Goal: Task Accomplishment & Management: Use online tool/utility

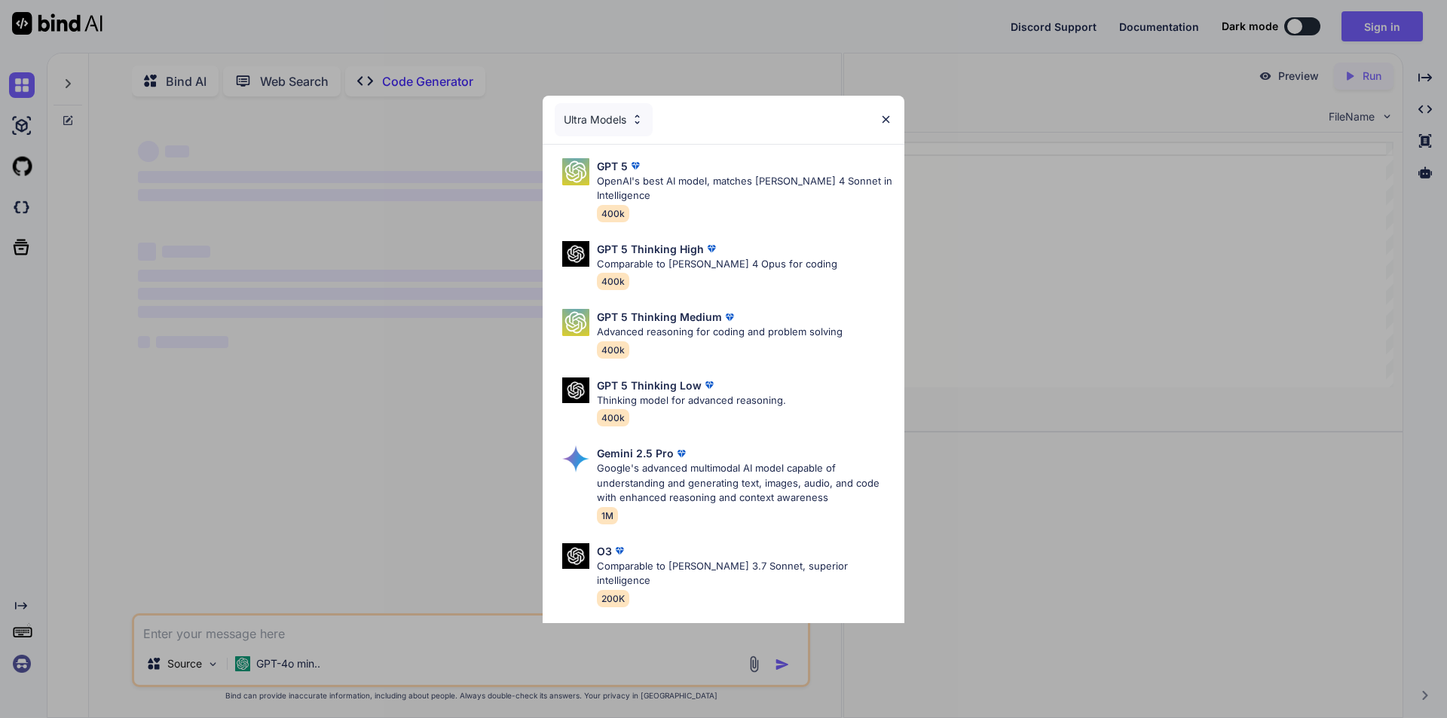
click at [700, 176] on p "OpenAI's best AI model, matches [PERSON_NAME] 4 Sonnet in Intelligence" at bounding box center [744, 188] width 295 height 29
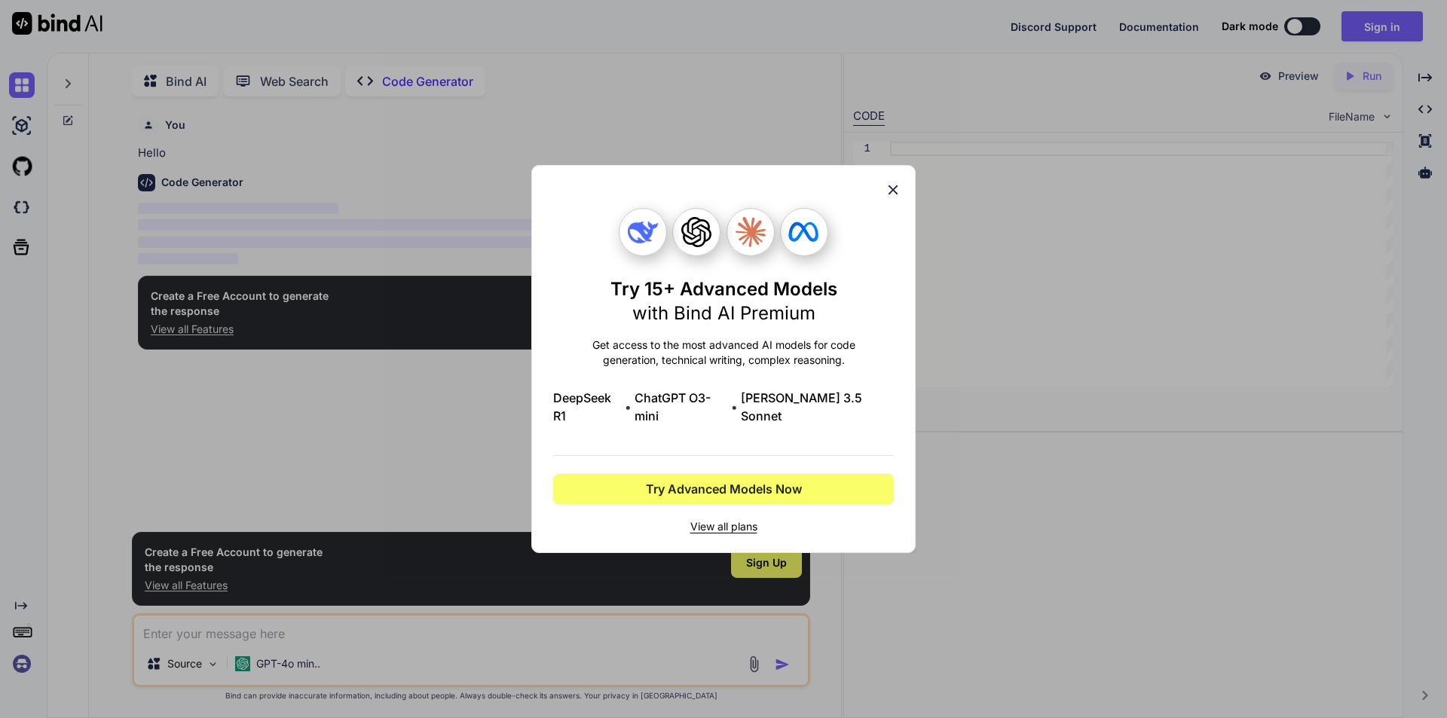
scroll to position [6, 0]
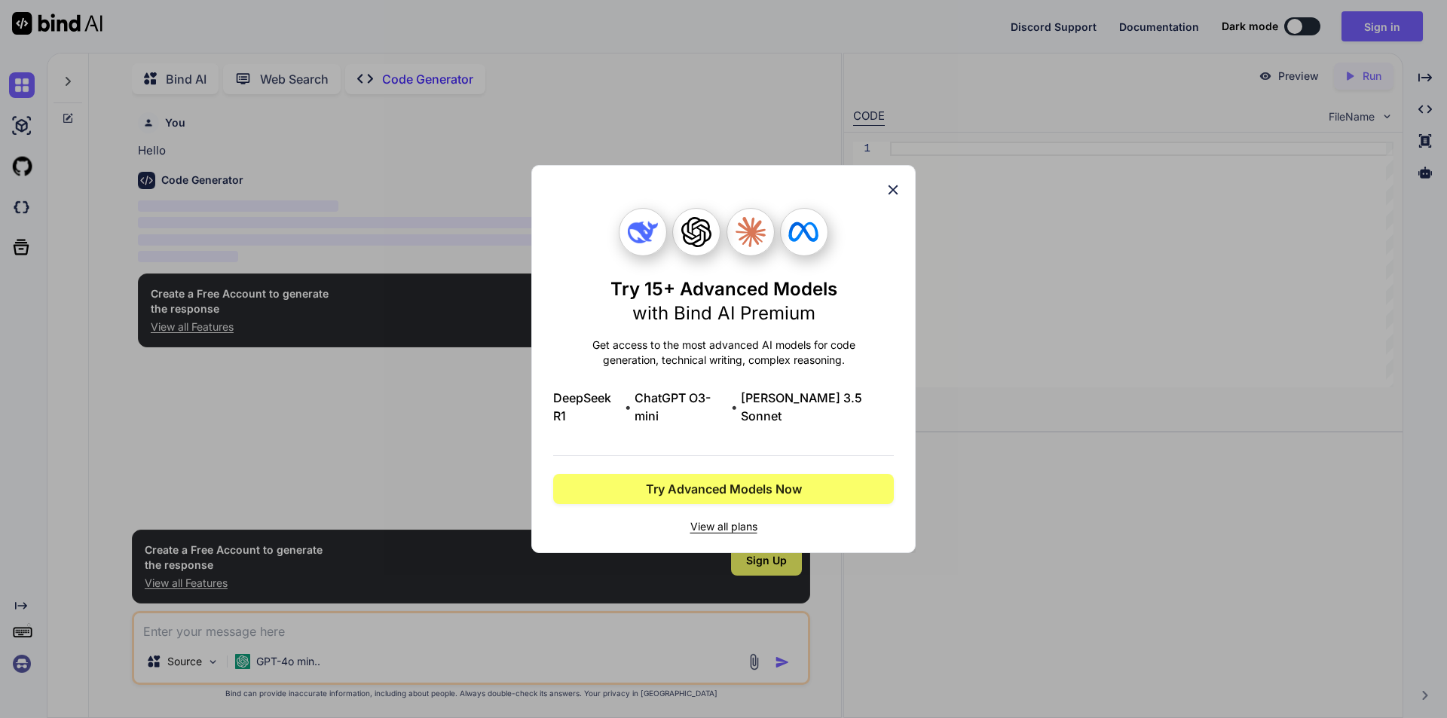
type textarea "x"
click at [891, 198] on icon at bounding box center [893, 190] width 17 height 17
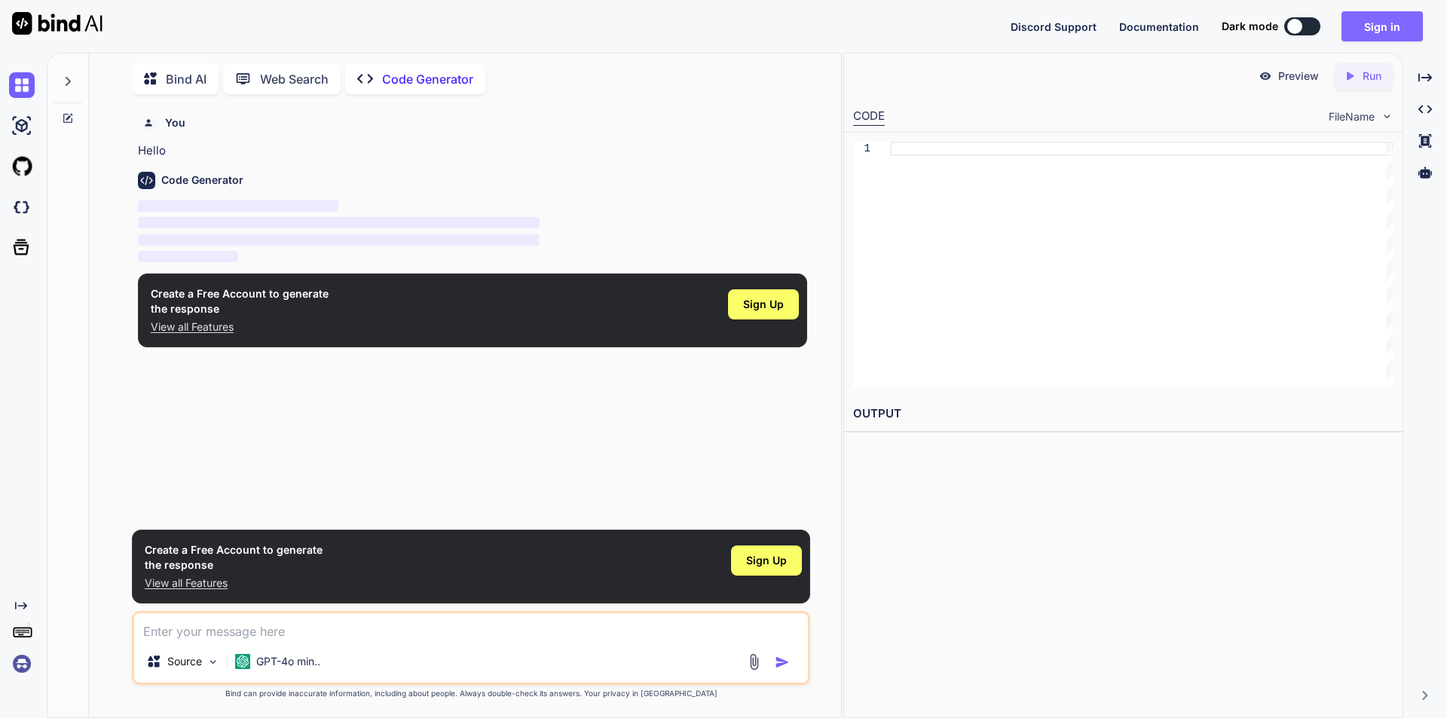
click at [1372, 28] on button "Sign in" at bounding box center [1381, 26] width 81 height 30
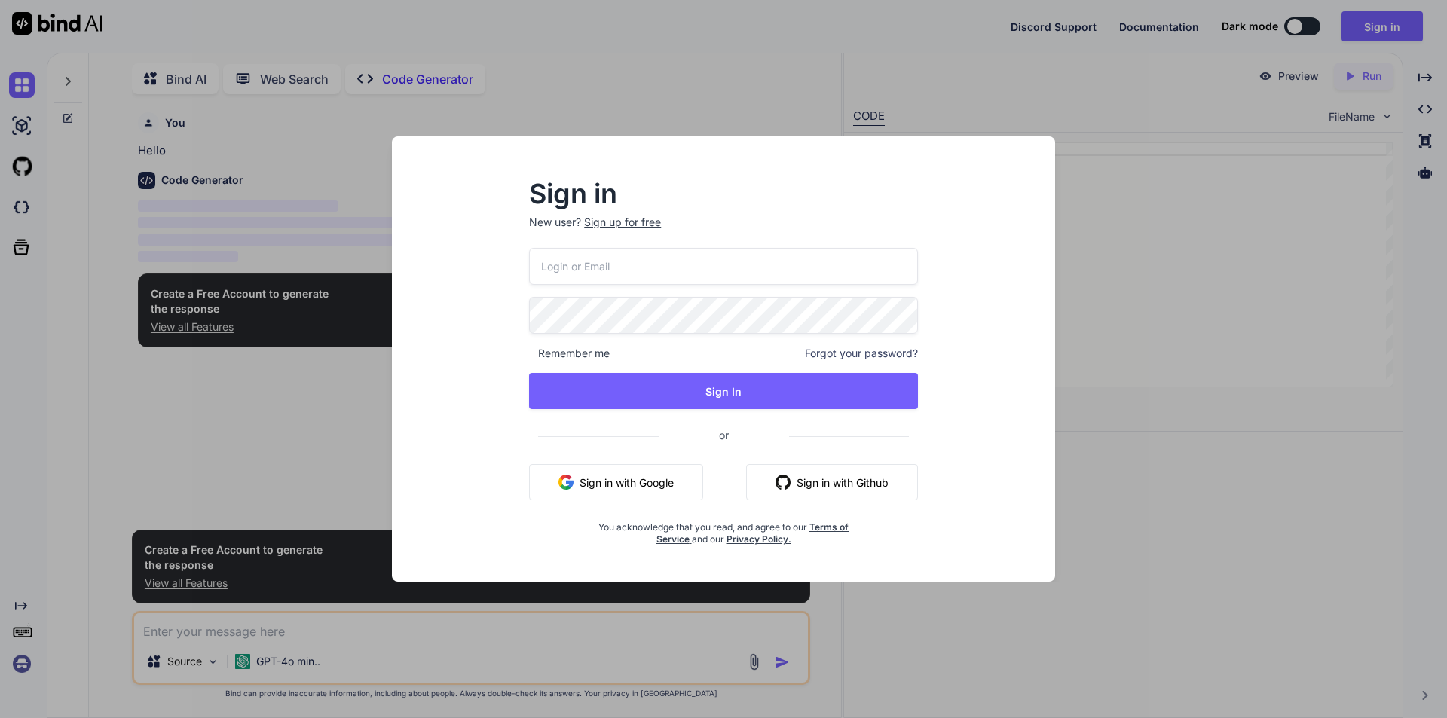
click at [584, 264] on input "email" at bounding box center [723, 266] width 389 height 37
type input "[EMAIL_ADDRESS][DOMAIN_NAME]"
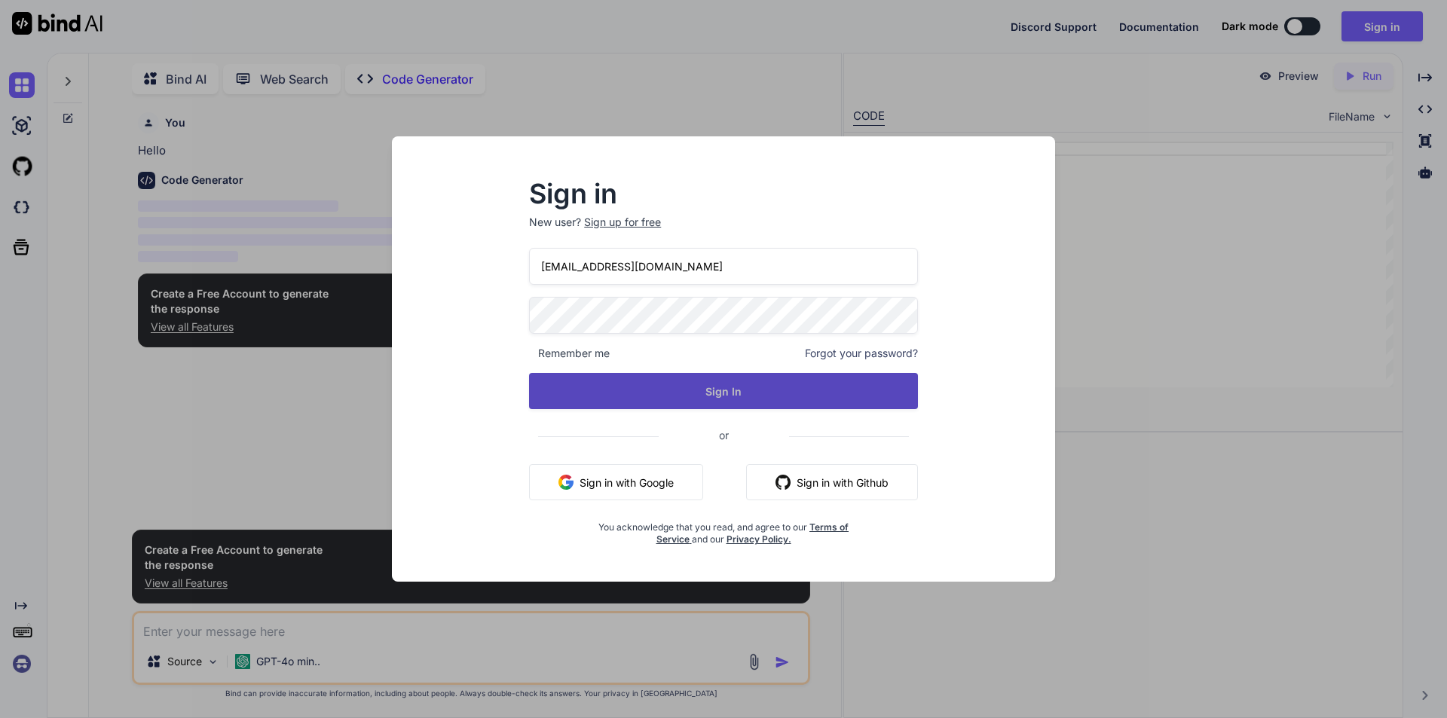
click at [721, 393] on button "Sign In" at bounding box center [723, 391] width 389 height 36
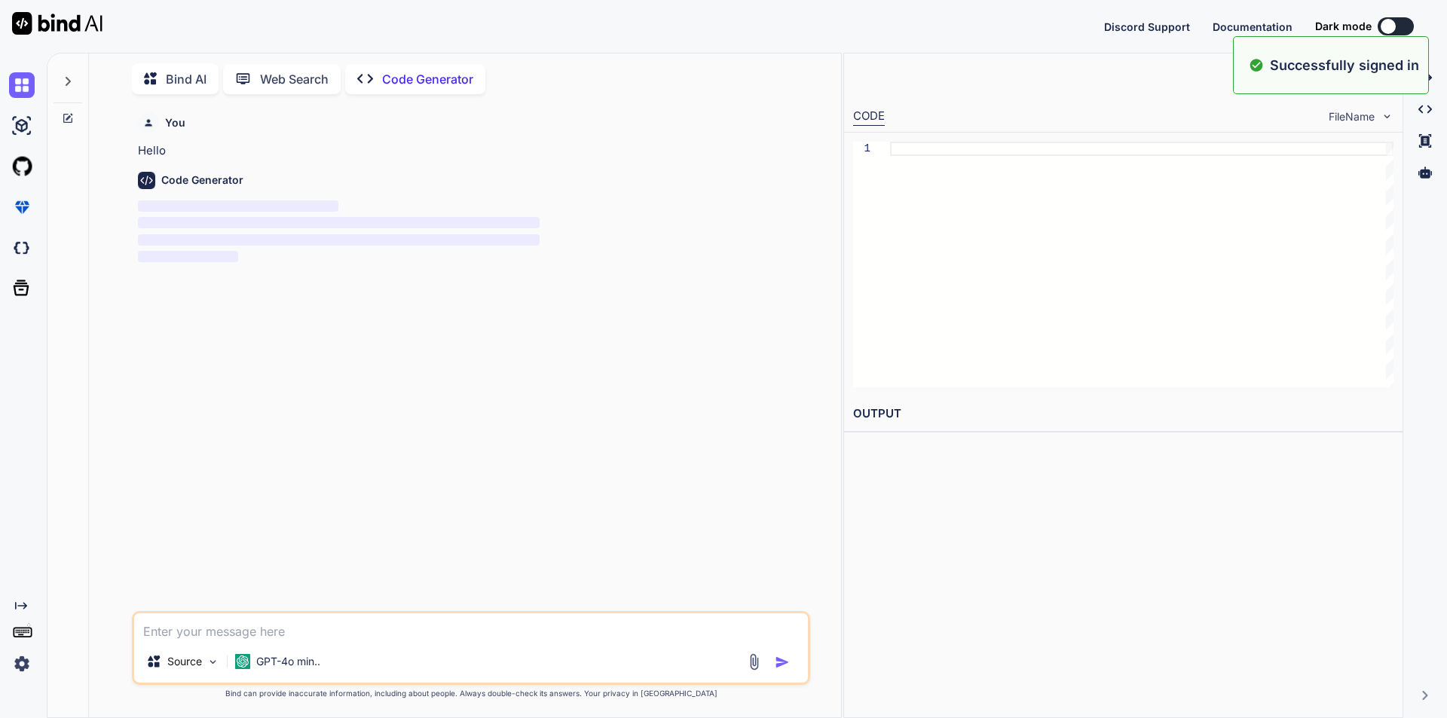
type textarea "x"
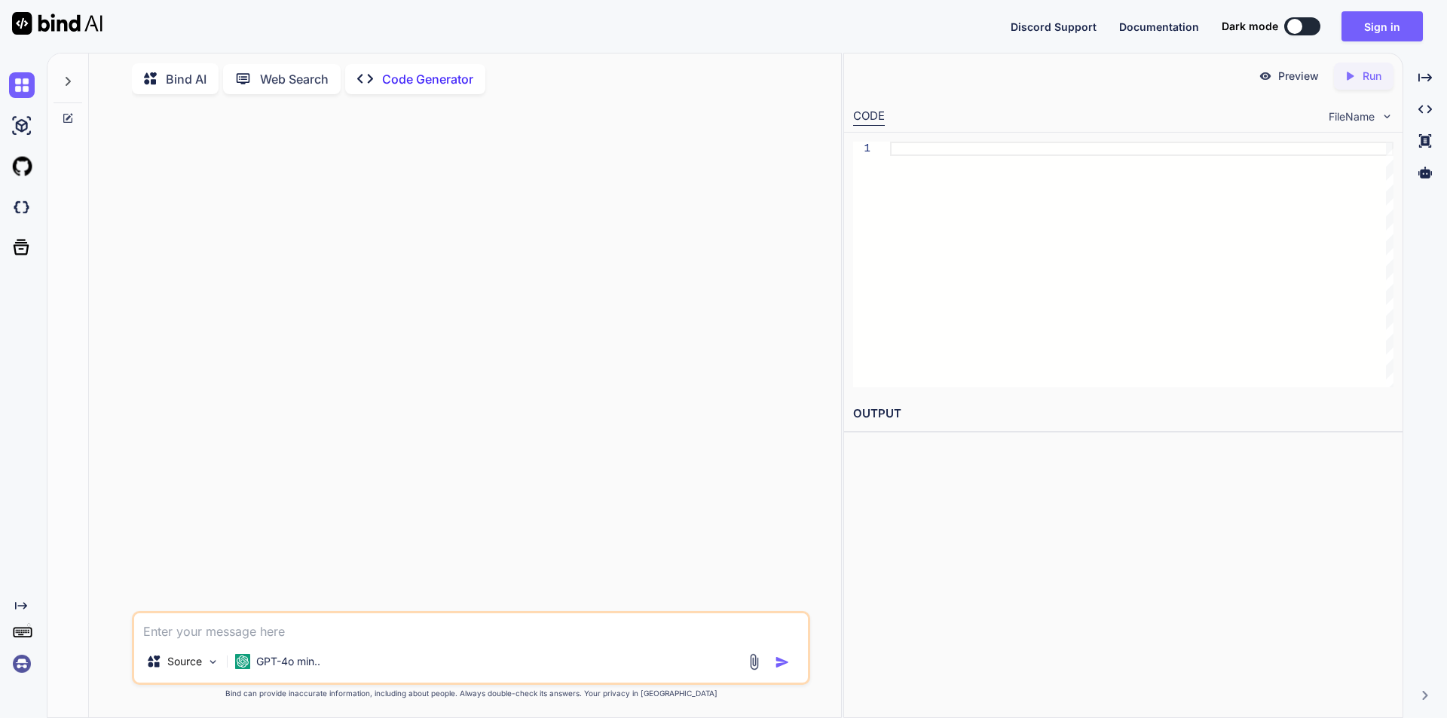
click at [273, 625] on textarea at bounding box center [471, 626] width 674 height 27
